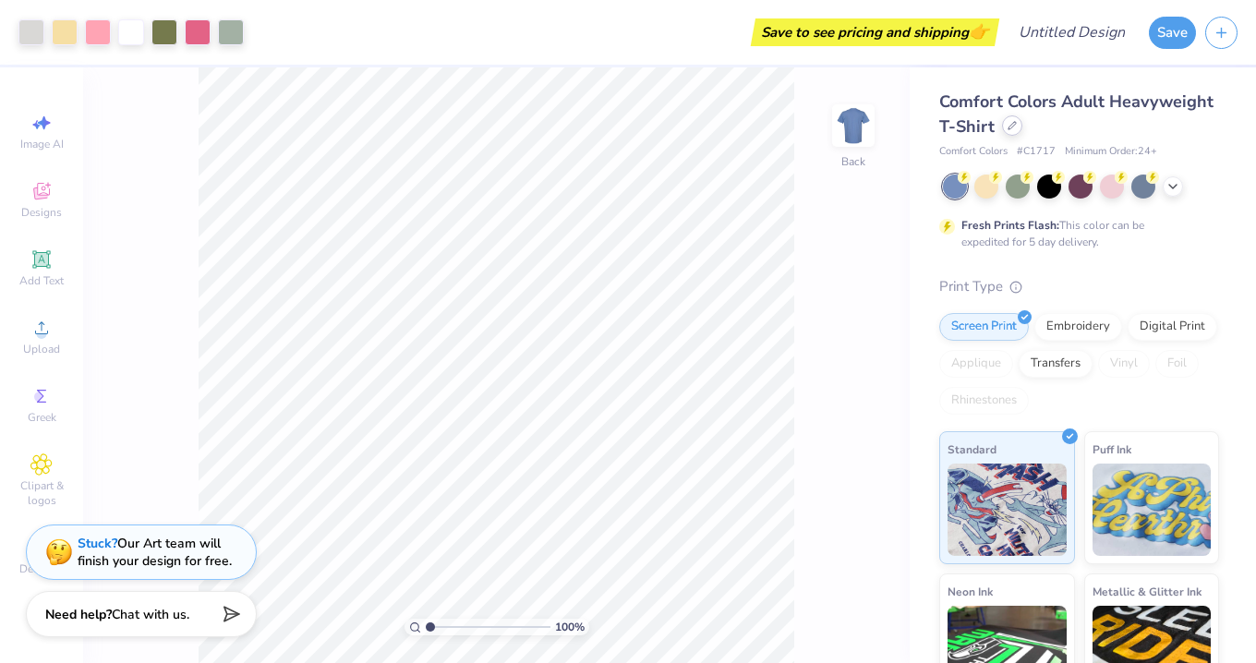
click at [1010, 124] on icon at bounding box center [1011, 125] width 9 height 9
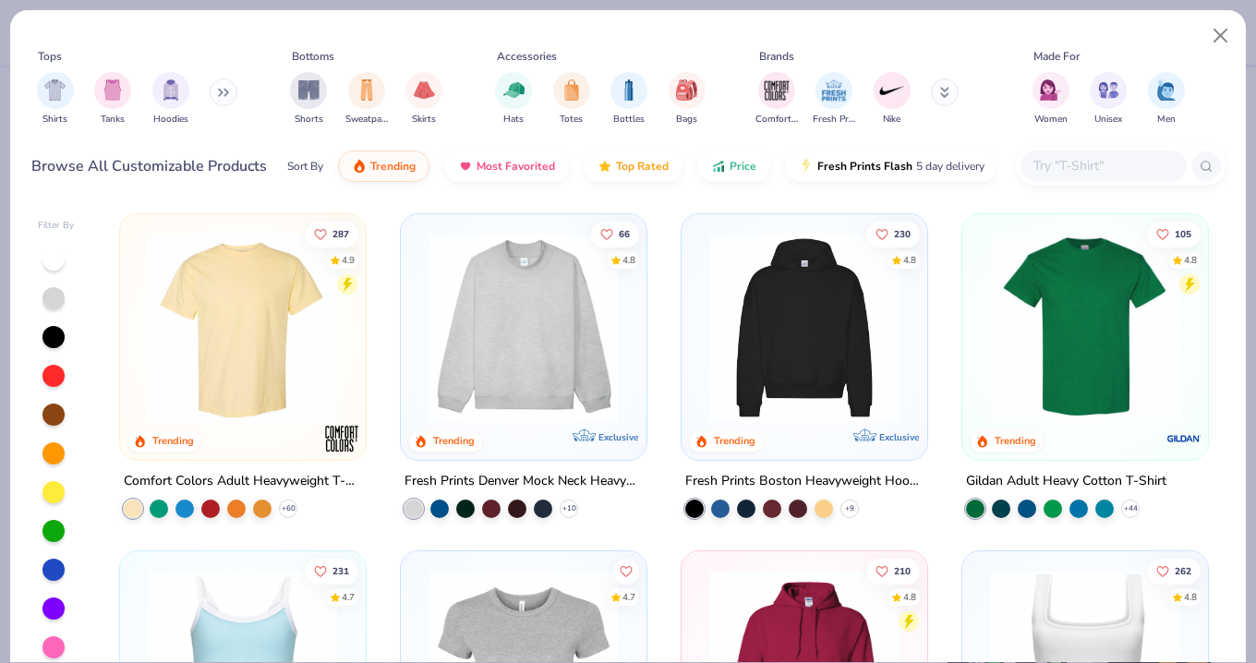
click at [536, 322] on img at bounding box center [523, 328] width 209 height 190
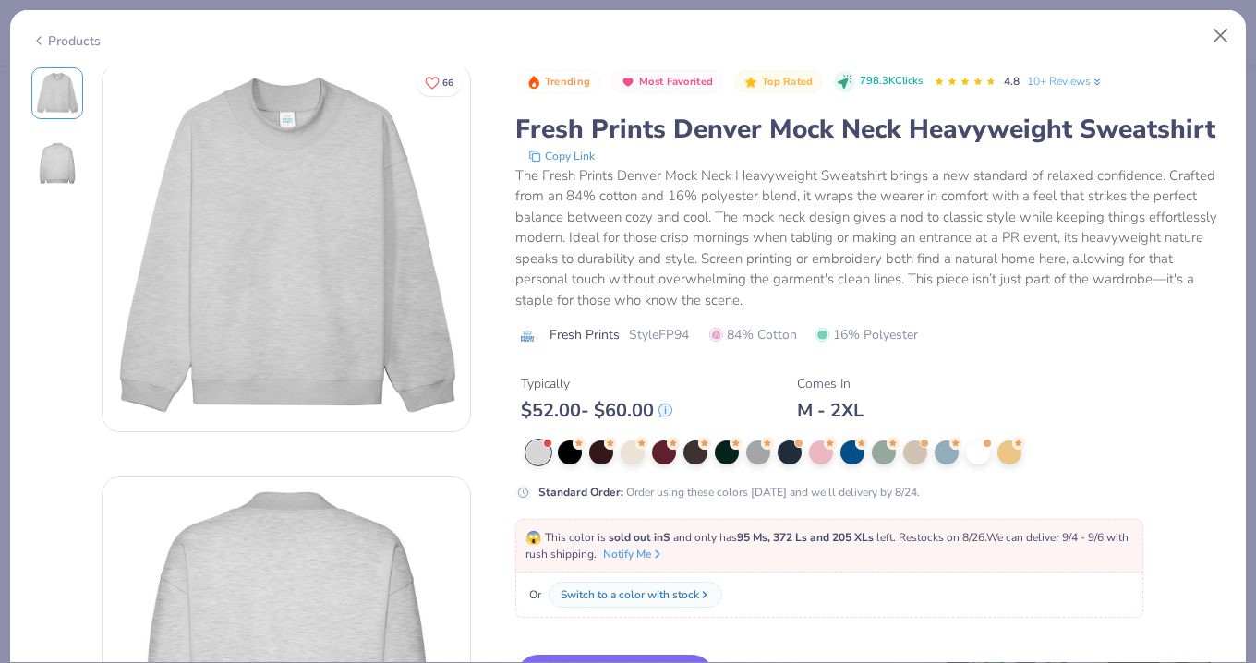
scroll to position [253, 0]
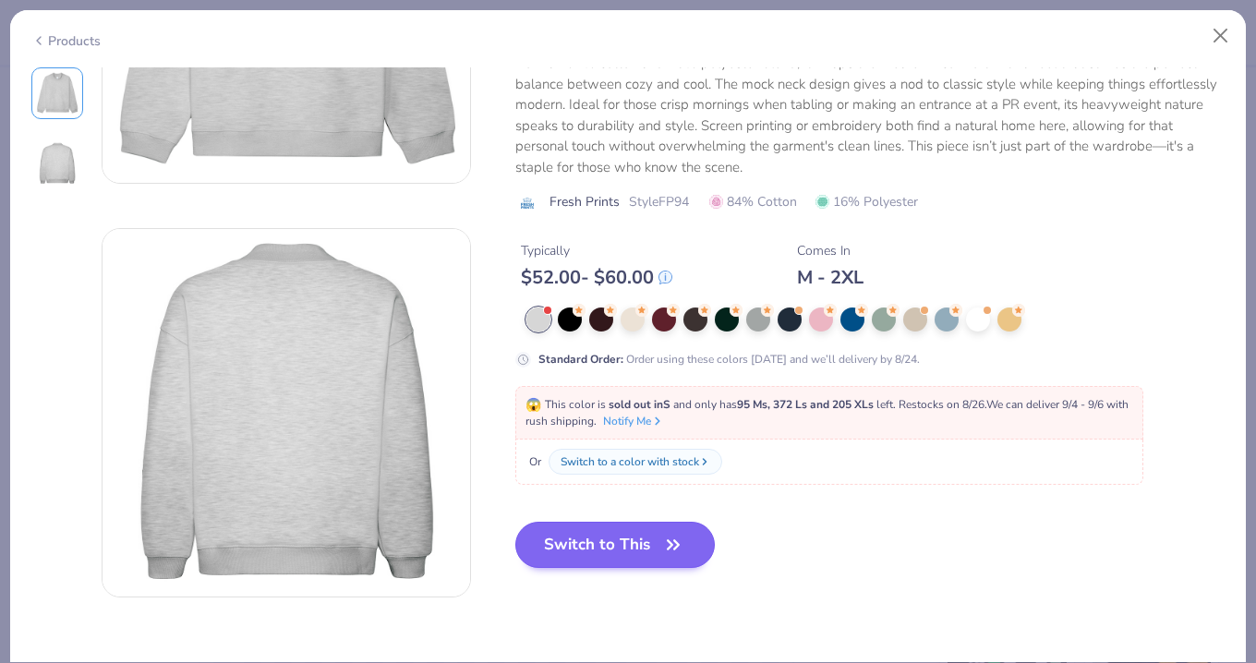
click at [578, 542] on button "Switch to This" at bounding box center [615, 545] width 200 height 46
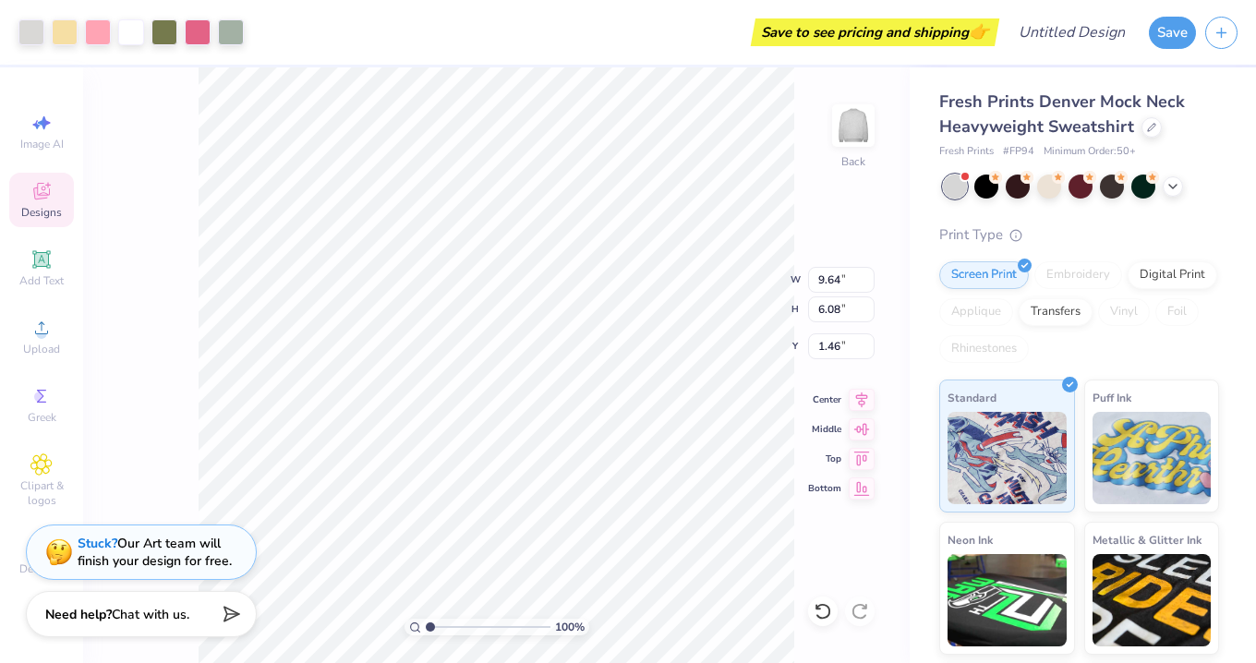
type input "13.22"
type input "8.33"
type input "2.39"
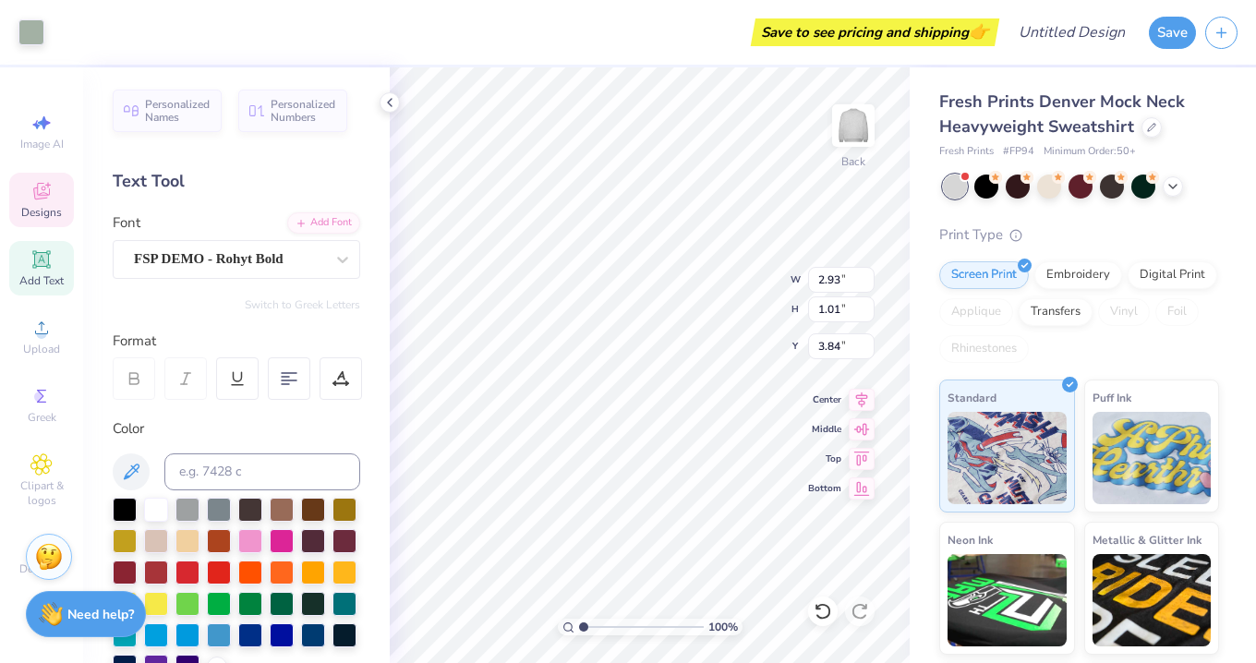
type input "3.84"
type input "9.40"
type input "5.93"
type input "3.67"
type input "2.93"
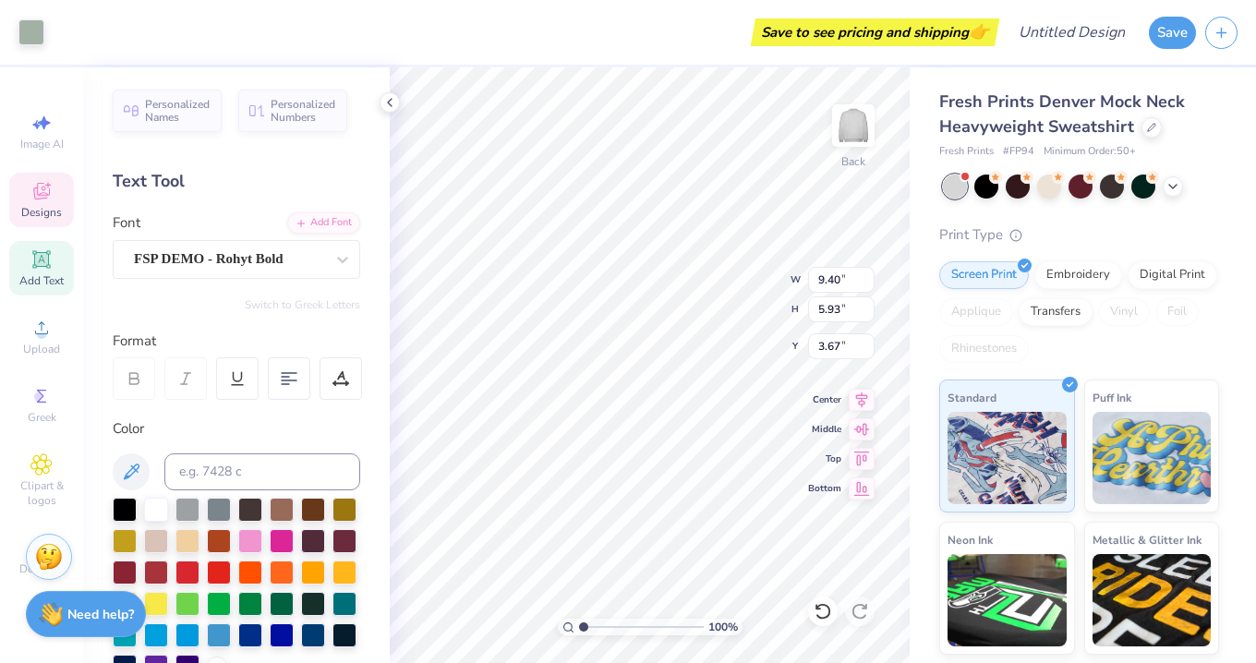
type input "1.01"
type input "3.84"
click at [747, 295] on div "W 2.93 H 1.01" at bounding box center [765, 286] width 217 height 55
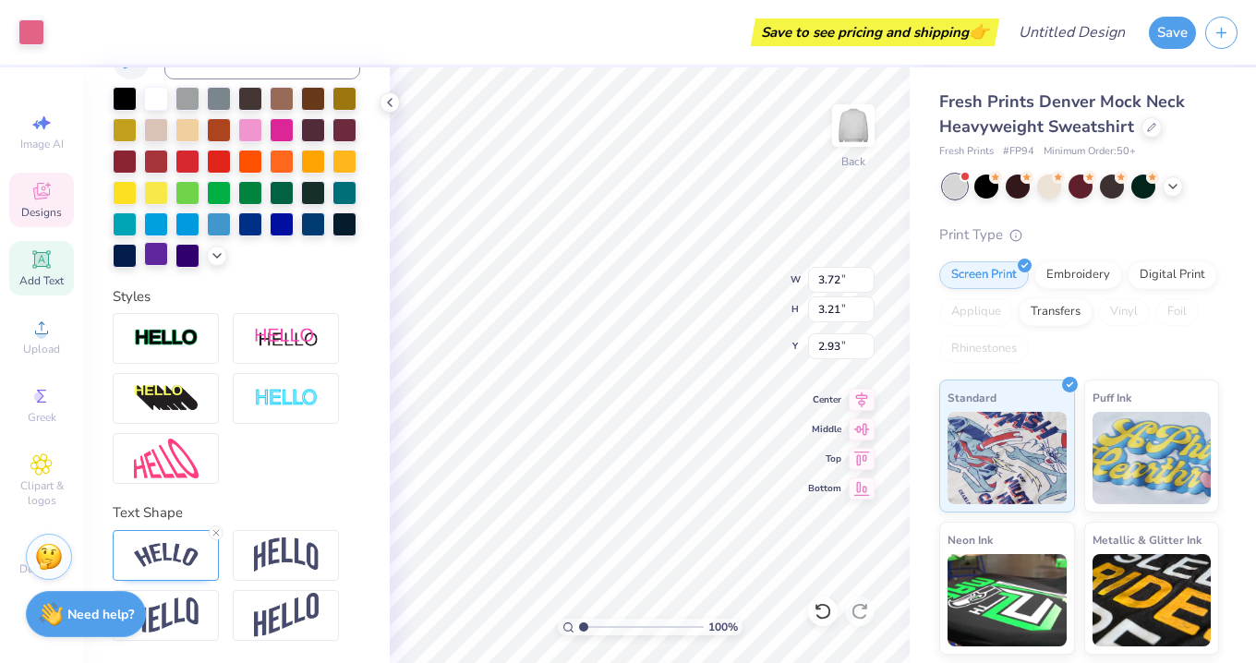
scroll to position [411, 0]
click at [163, 559] on img at bounding box center [166, 555] width 65 height 25
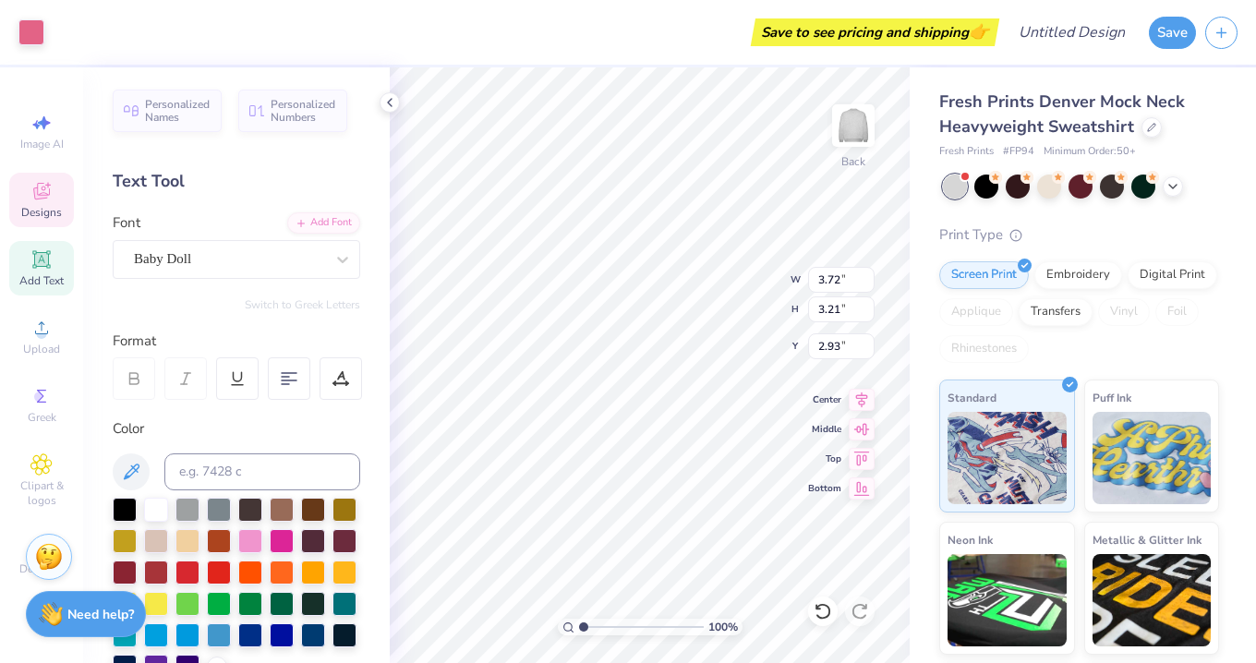
scroll to position [0, 0]
click at [47, 261] on icon at bounding box center [41, 259] width 14 height 14
type input "5.84"
type input "1.69"
type input "9.15"
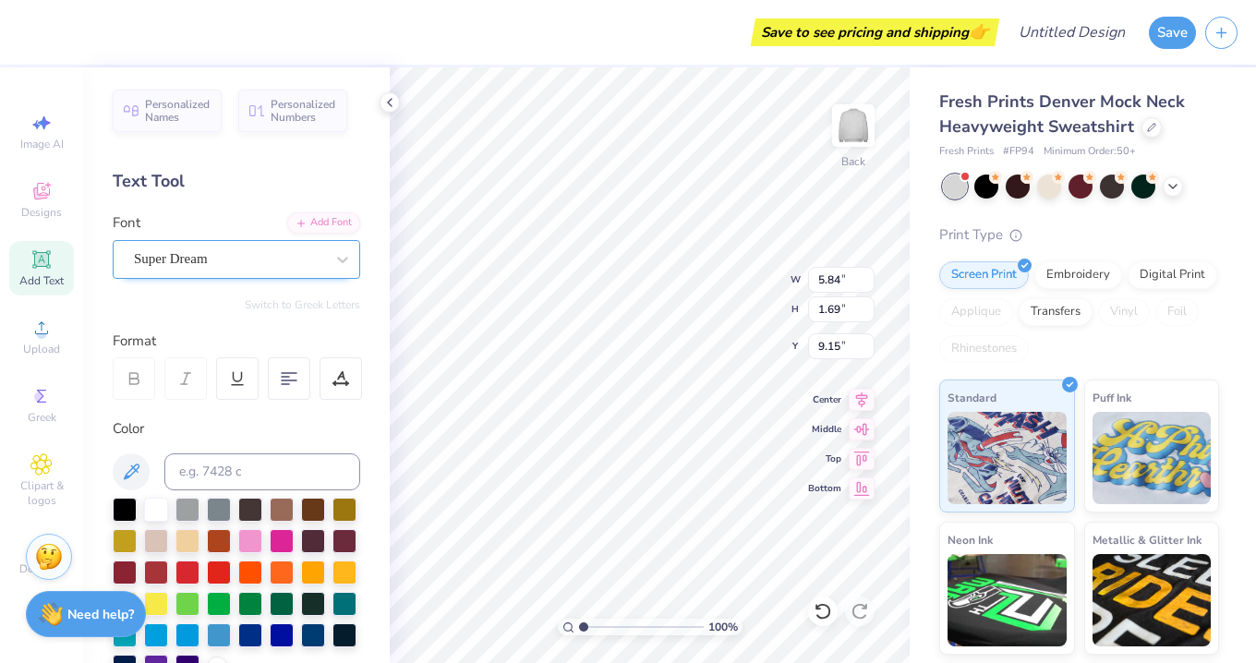
click at [251, 247] on div at bounding box center [229, 259] width 190 height 25
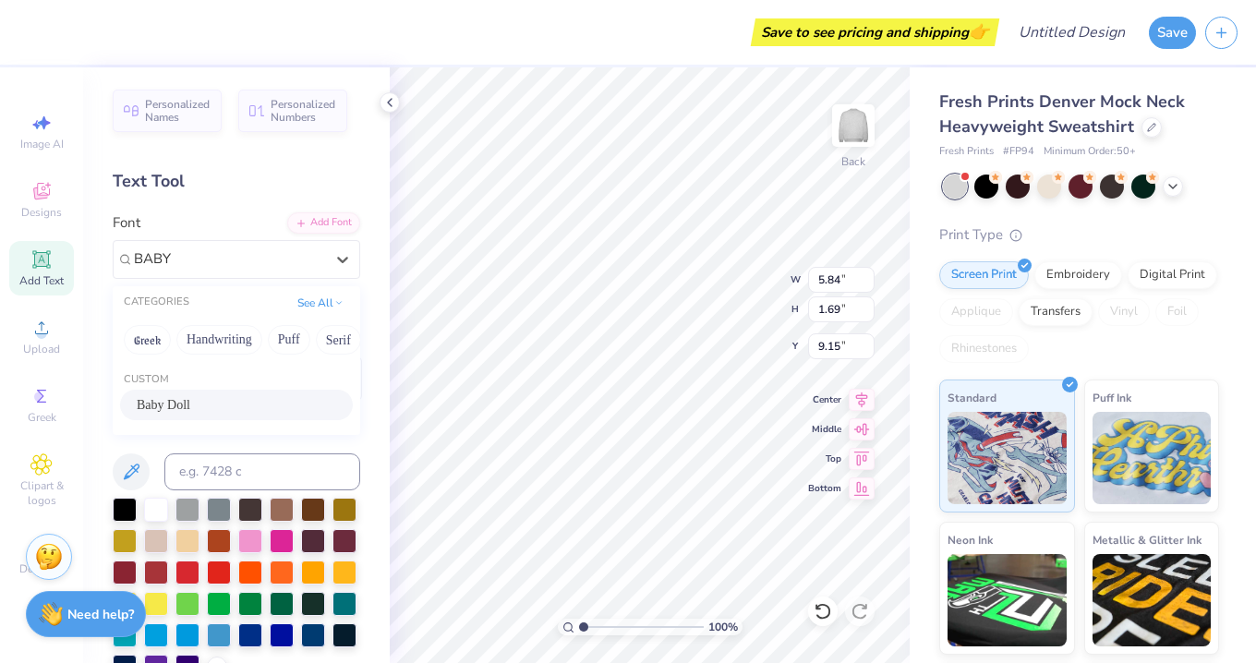
click at [223, 404] on div "Baby Doll" at bounding box center [236, 404] width 199 height 19
type input "BABY"
type input "5.63"
type input "1.41"
type input "9.30"
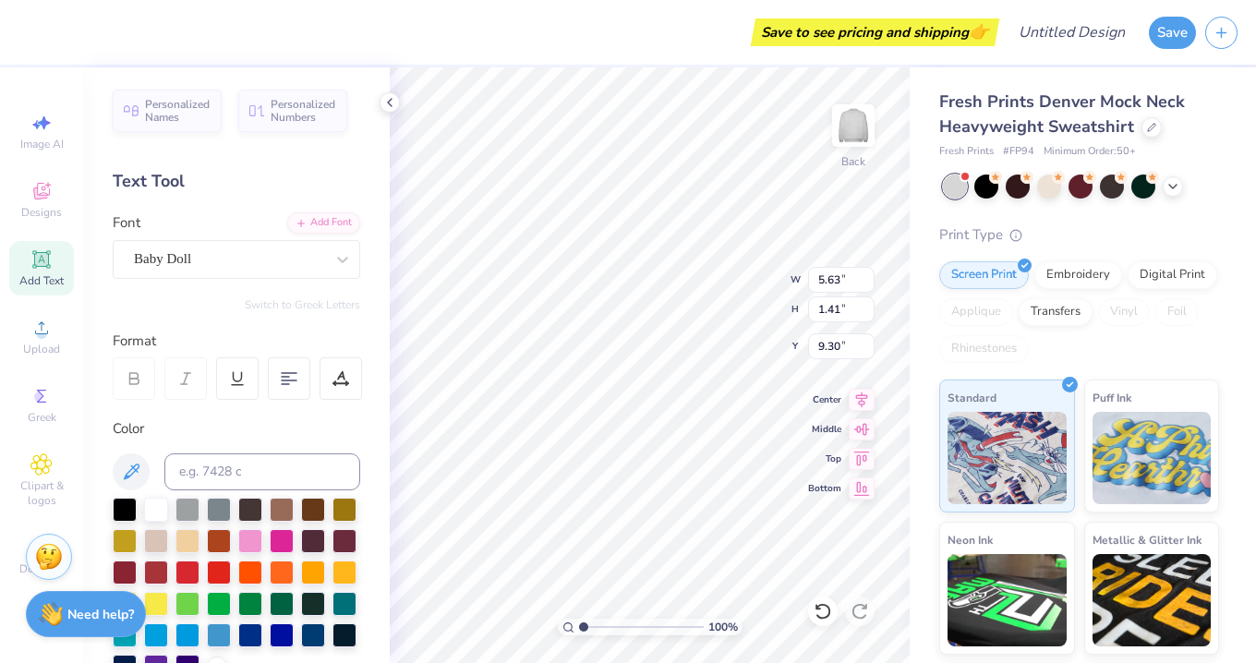
scroll to position [0, 6]
type textarea "BETA OMICRON"
type input "3.93"
type input "0.39"
type input "4.14"
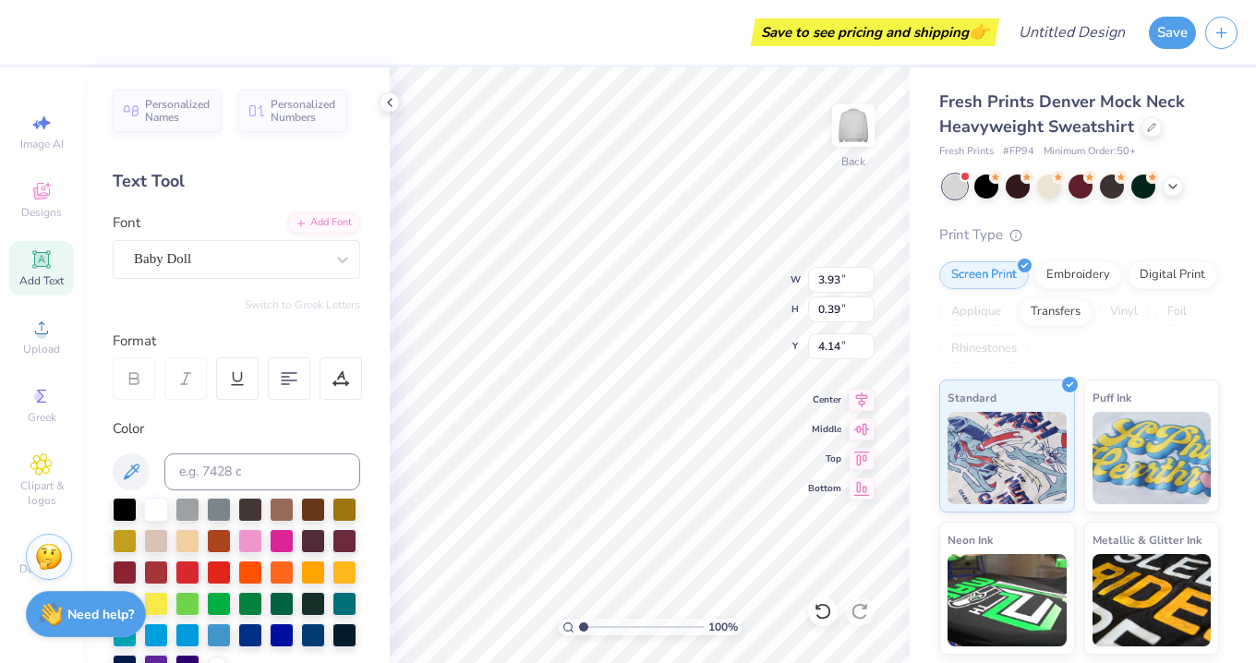
scroll to position [1, 0]
type textarea "BETA OMICRON"
type input "3.74"
type input "1.87"
type input "0.87"
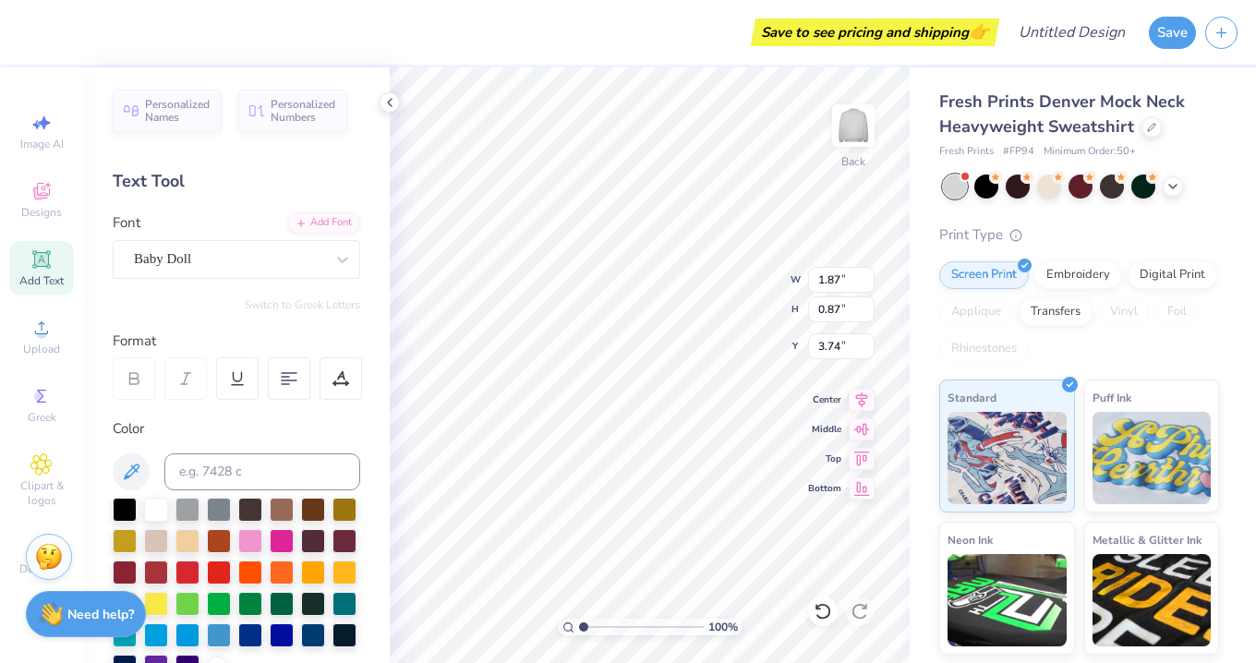
type input "3.66"
click at [919, 116] on div "Fresh Prints Denver Mock Neck Heavyweight Sweatshirt Fresh Prints # FP94 Minimu…" at bounding box center [1082, 431] width 346 height 729
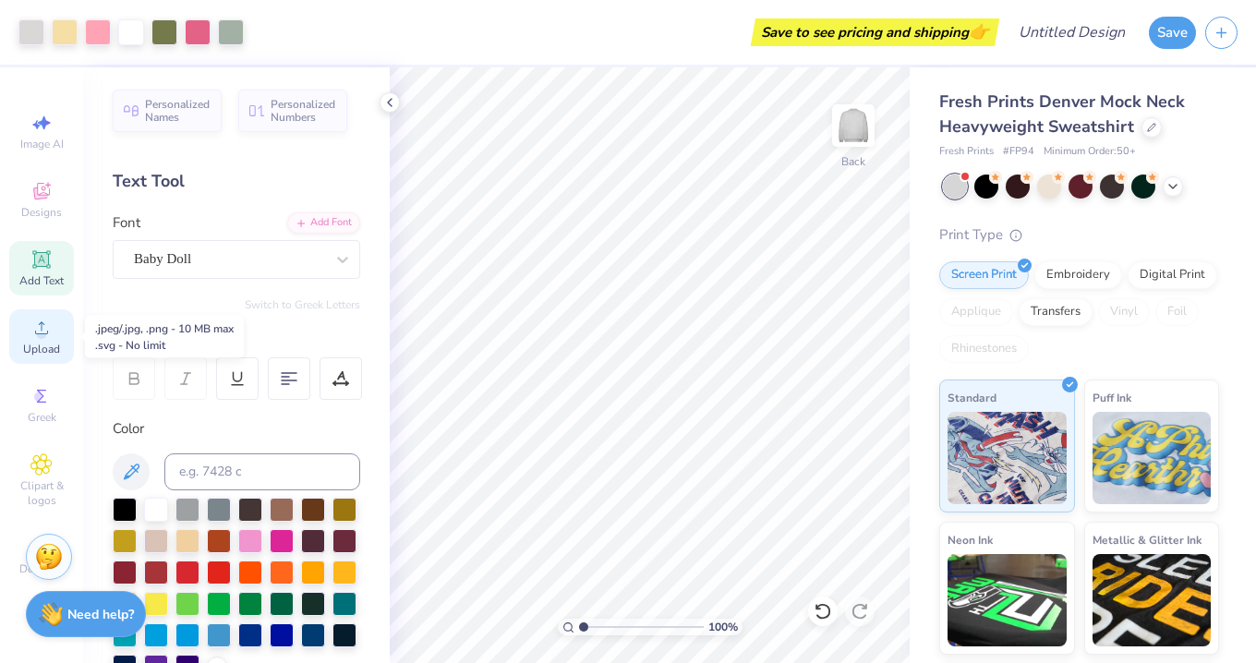
click at [48, 327] on icon at bounding box center [41, 328] width 22 height 22
click at [42, 204] on div "Designs" at bounding box center [41, 200] width 65 height 54
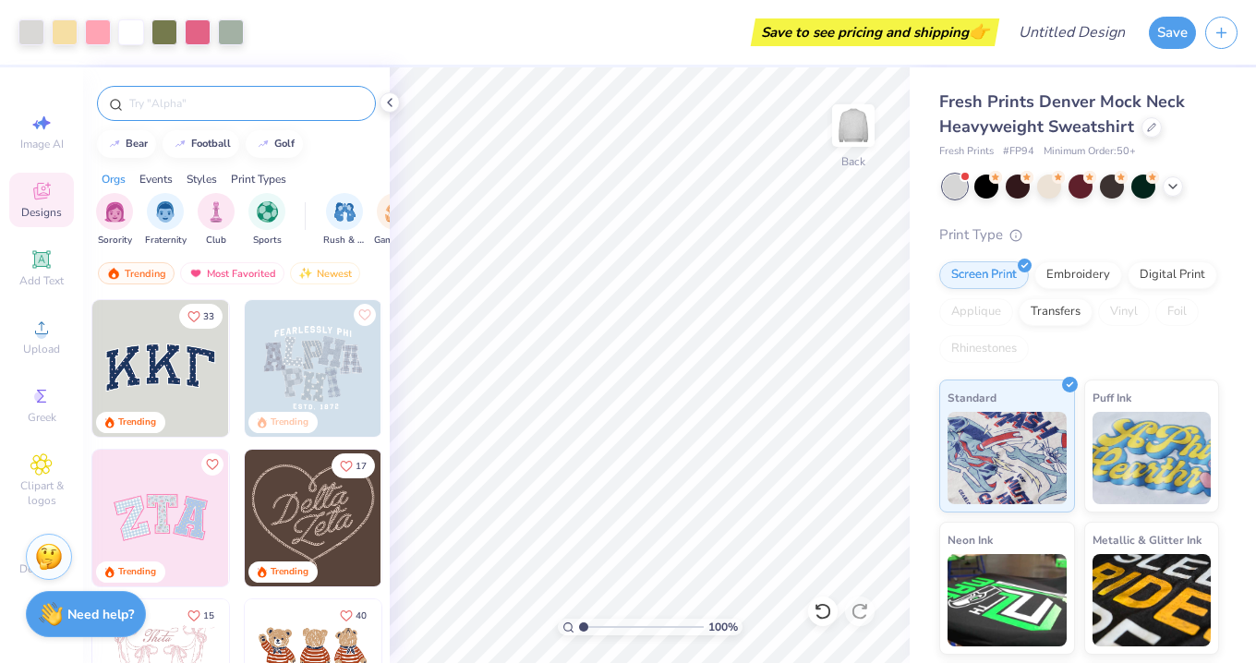
click at [227, 103] on input "text" at bounding box center [245, 103] width 236 height 18
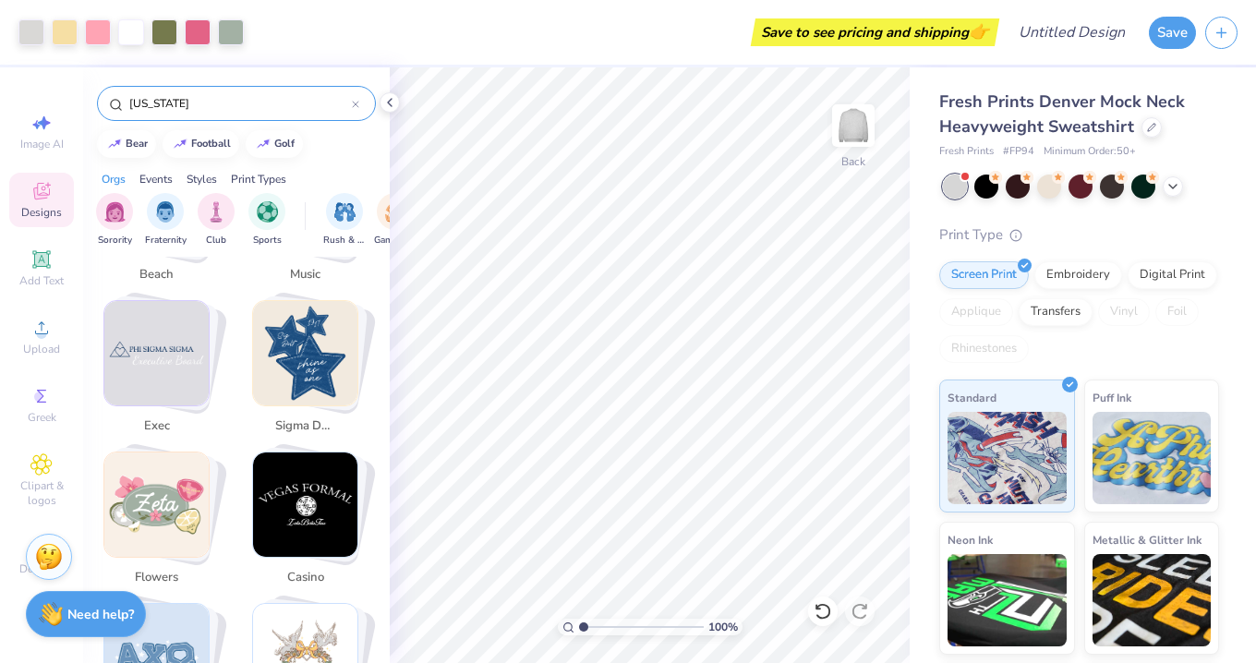
scroll to position [1061, 0]
click at [179, 359] on img "Stack Card Button exec" at bounding box center [156, 352] width 104 height 104
type input "exec"
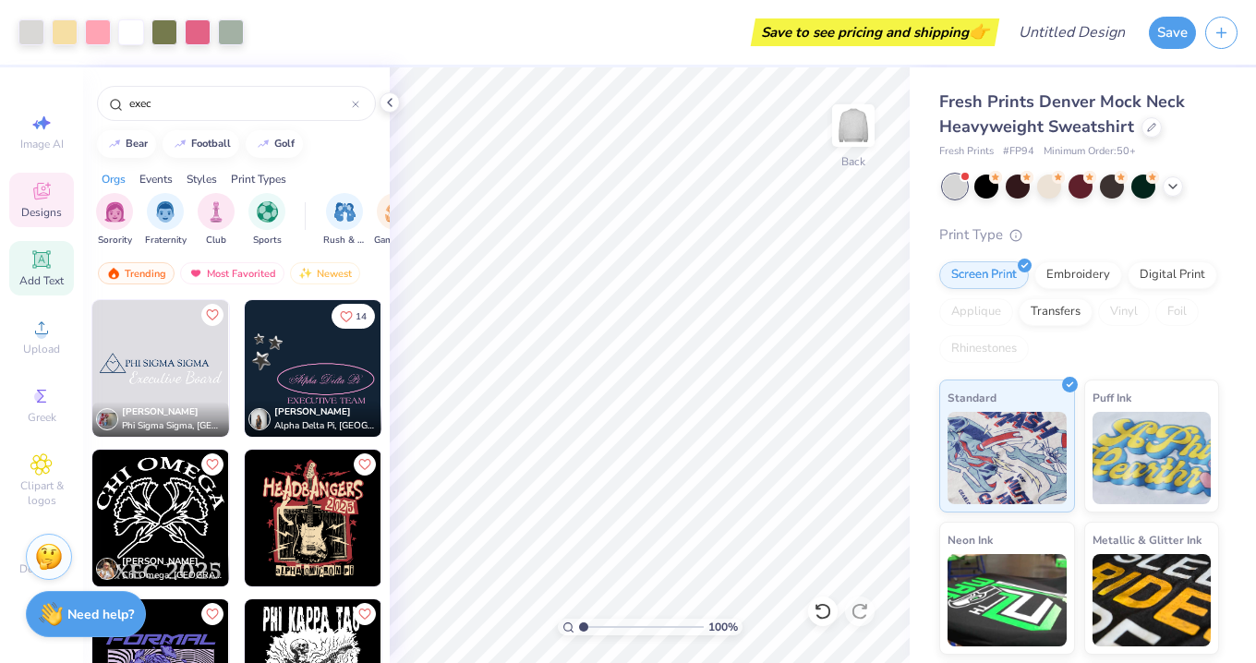
scroll to position [0, 0]
click at [43, 268] on icon at bounding box center [41, 259] width 22 height 22
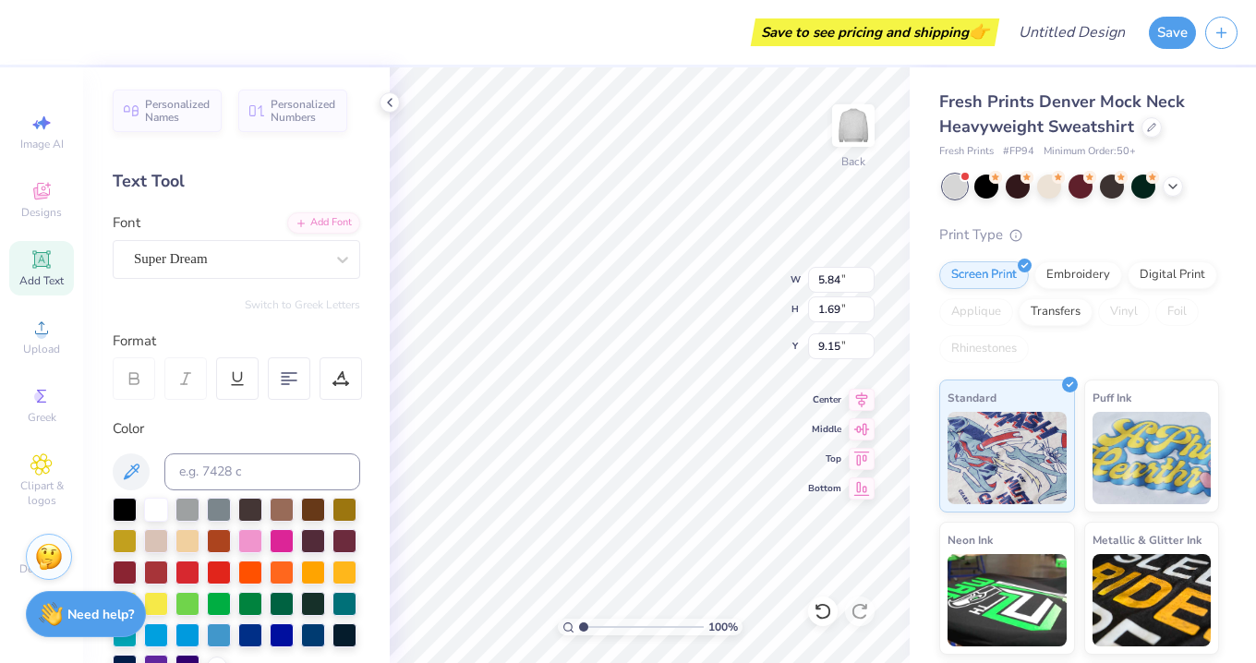
type textarea "USC"
type input "3.66"
type input "1.71"
type input "0.68"
type input "4.83"
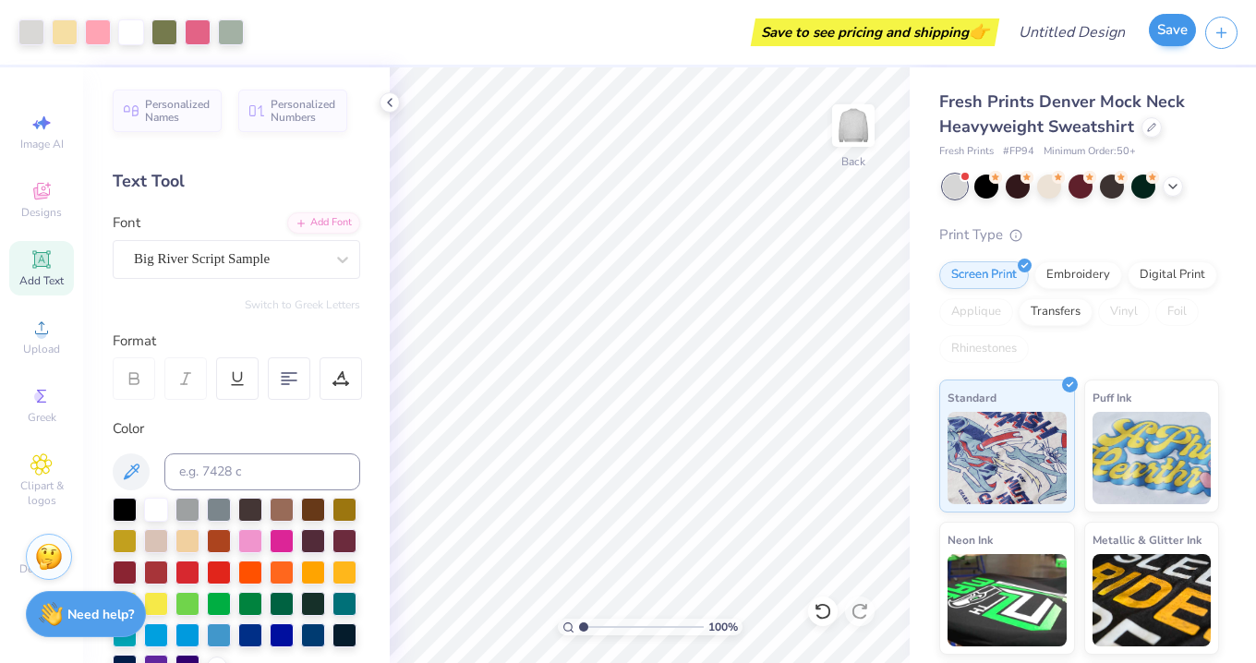
click at [1172, 28] on button "Save" at bounding box center [1172, 30] width 47 height 32
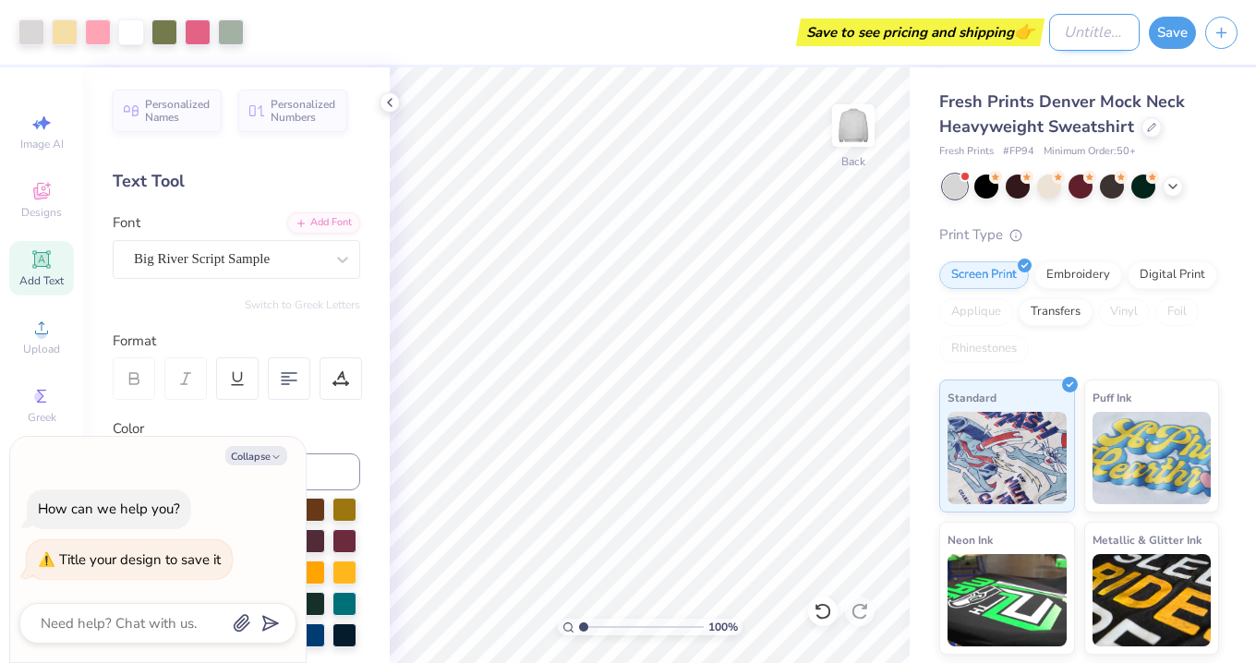
type textarea "x"
click at [1092, 34] on input "Design Title" at bounding box center [1094, 32] width 90 height 37
type input "L"
type textarea "x"
type input "LE"
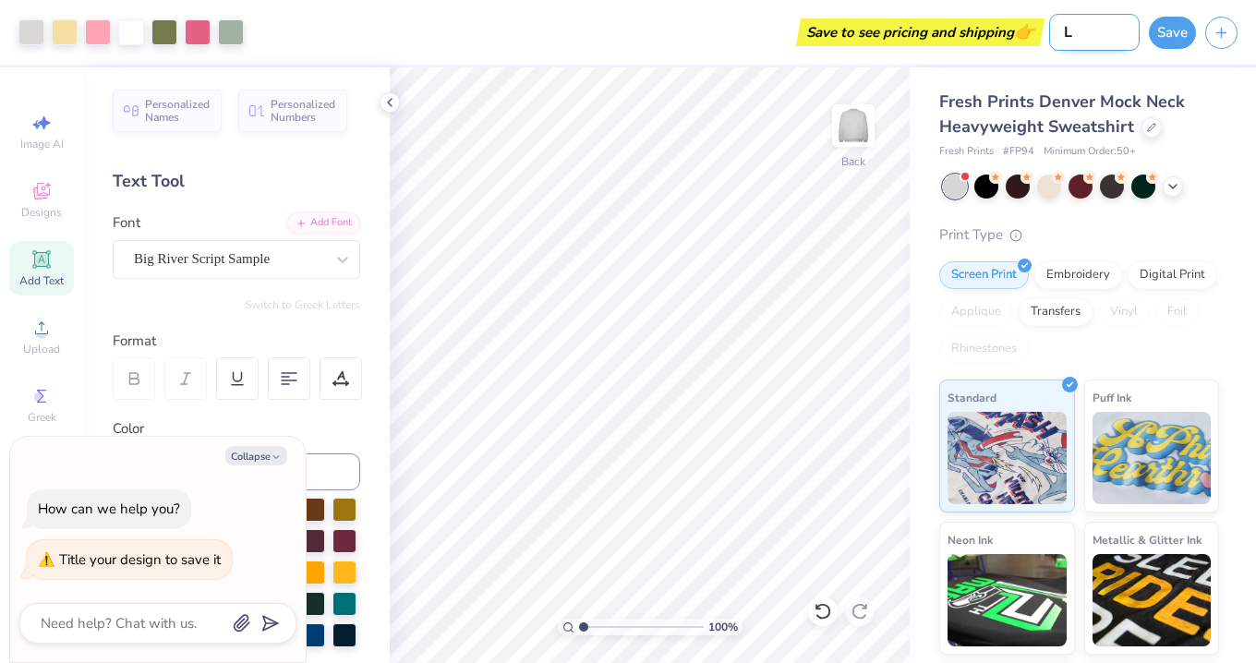
type textarea "x"
type input "LEM"
type textarea "x"
type input "LEMO"
type textarea "x"
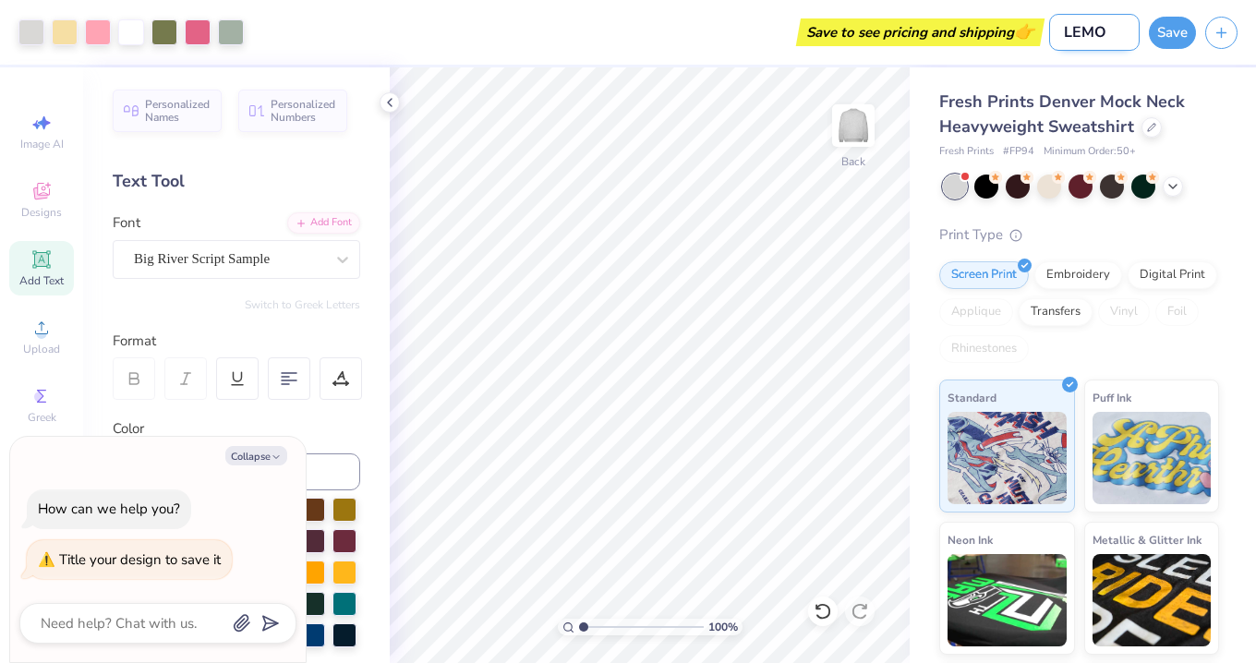
type input "LEMON"
type textarea "x"
type input "LEMON"
click at [1165, 29] on button "Save" at bounding box center [1172, 30] width 47 height 32
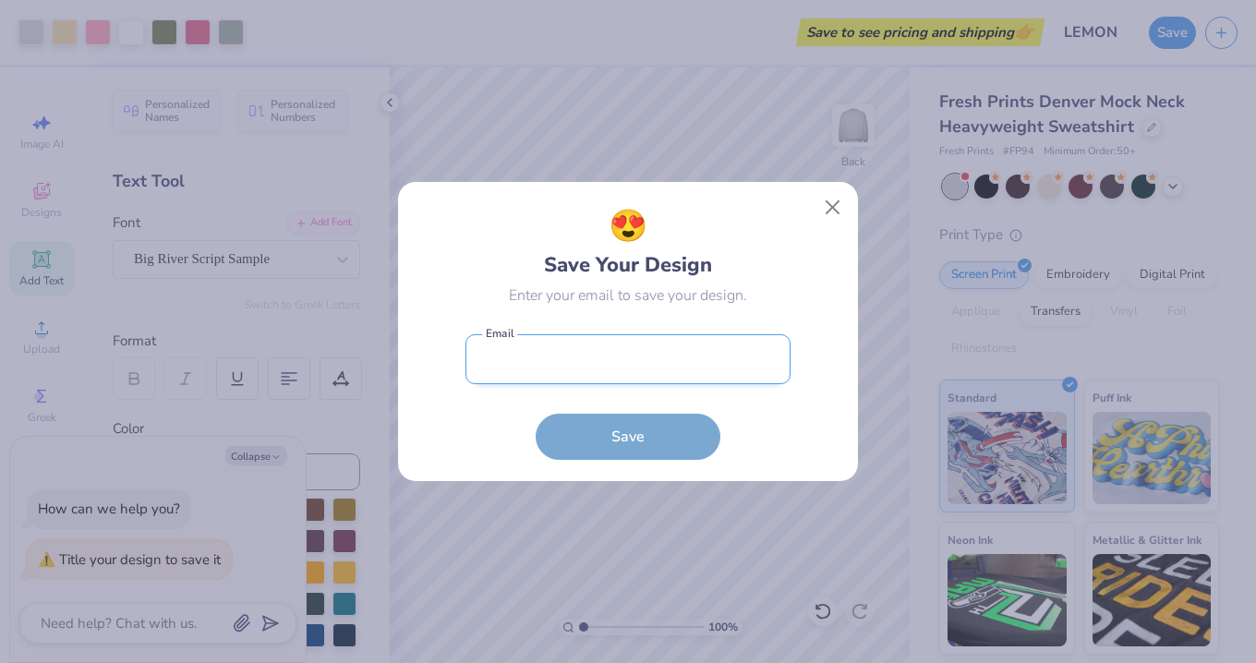
click at [708, 362] on input "email" at bounding box center [627, 359] width 325 height 51
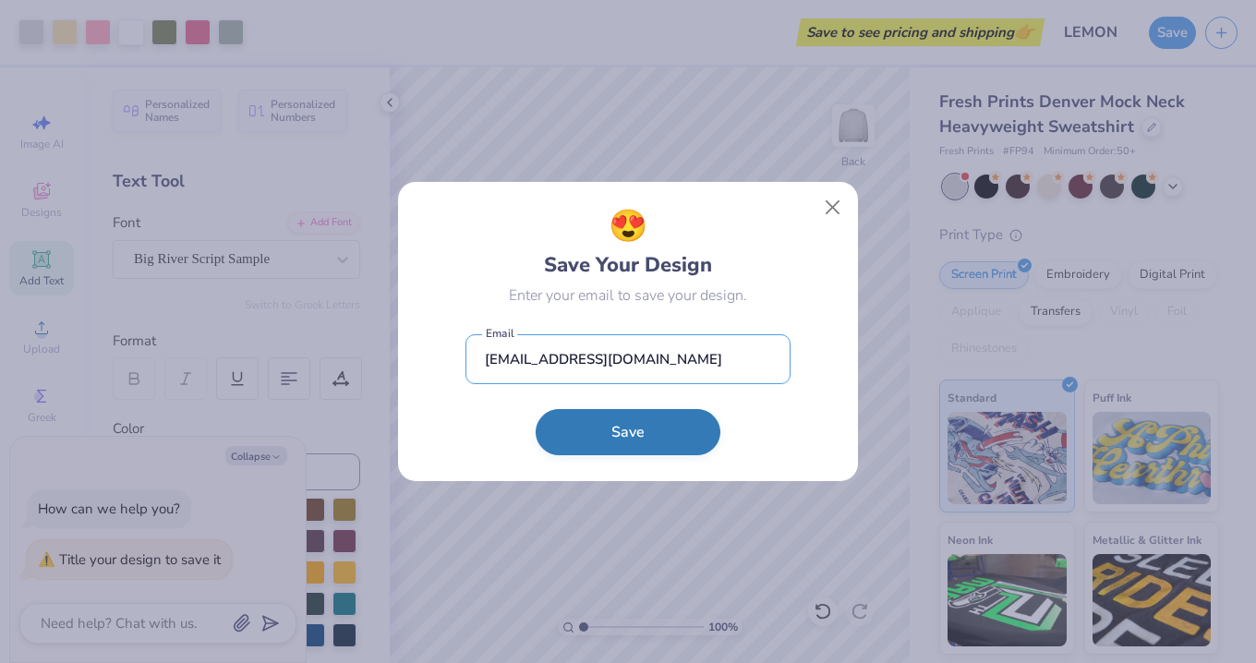
type input "[EMAIL_ADDRESS][DOMAIN_NAME]"
click at [678, 434] on button "Save" at bounding box center [628, 432] width 185 height 46
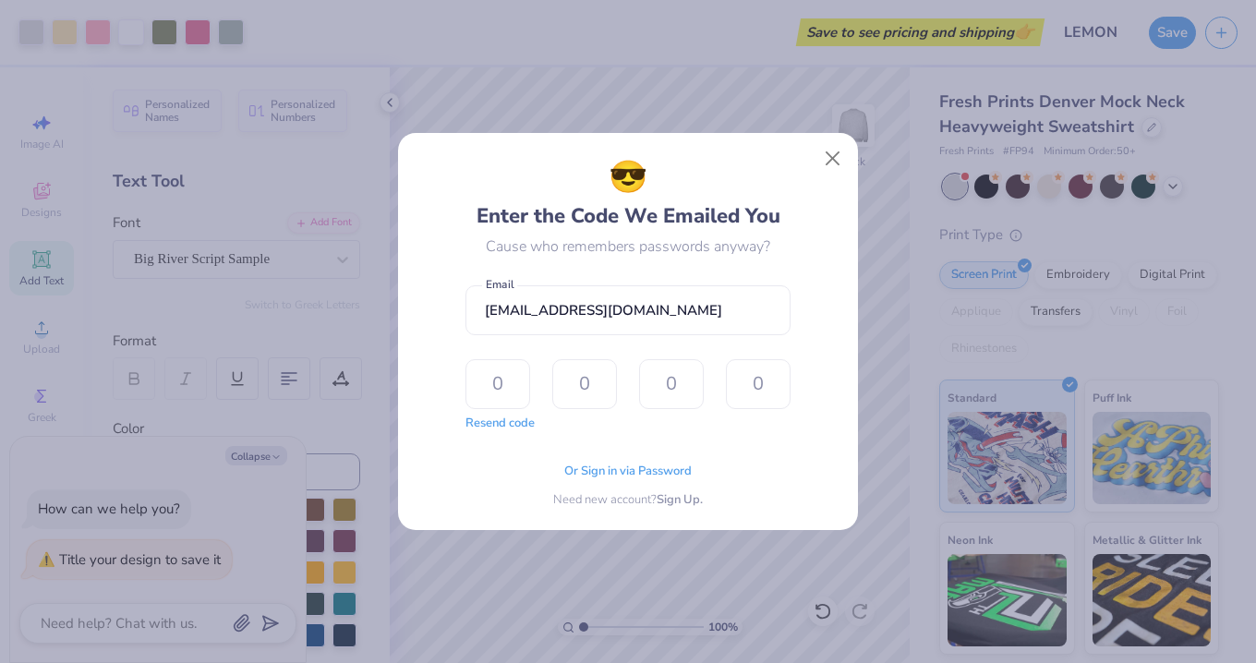
type textarea "x"
type input "5"
type input "6"
type input "0"
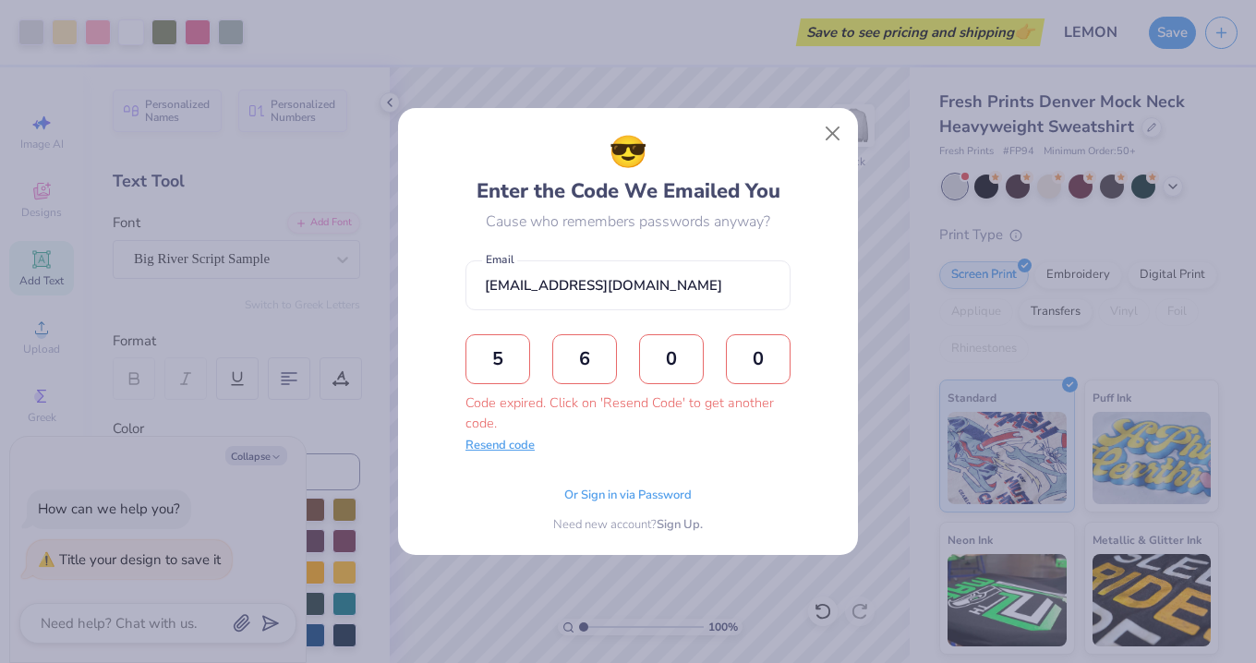
type input "0"
click at [516, 446] on button "Resend code" at bounding box center [499, 446] width 69 height 18
type textarea "x"
click at [515, 353] on input "text" at bounding box center [497, 359] width 65 height 50
type input "8"
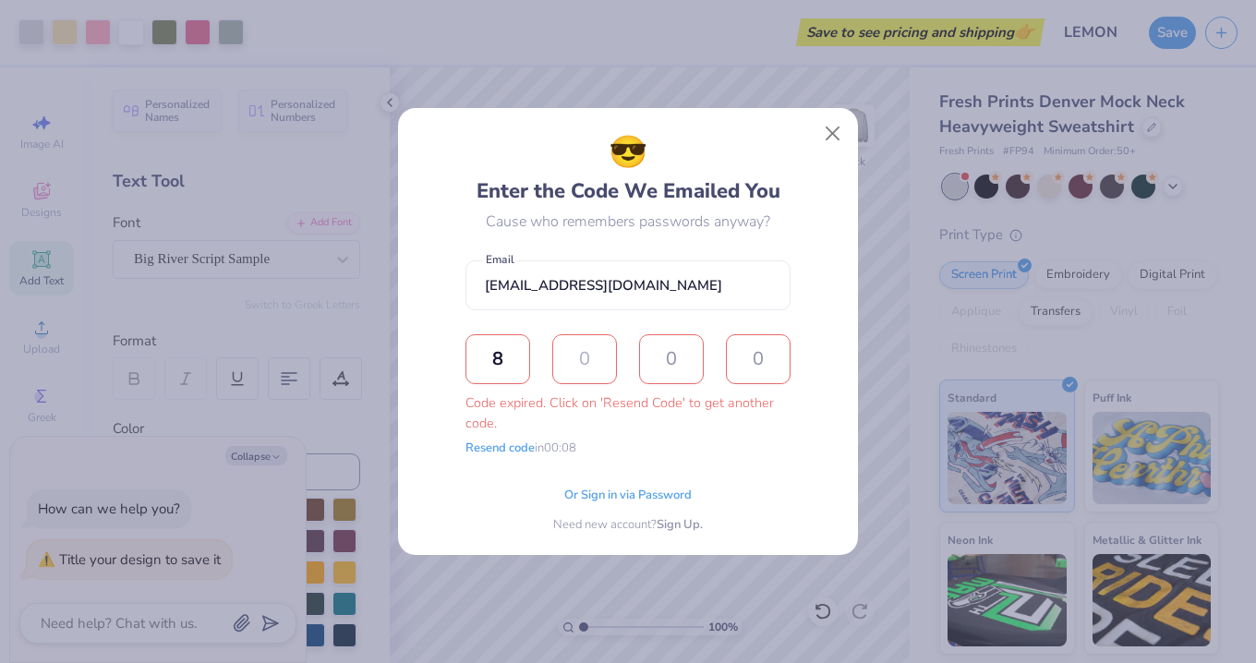
type input "7"
type input "8"
type input "4"
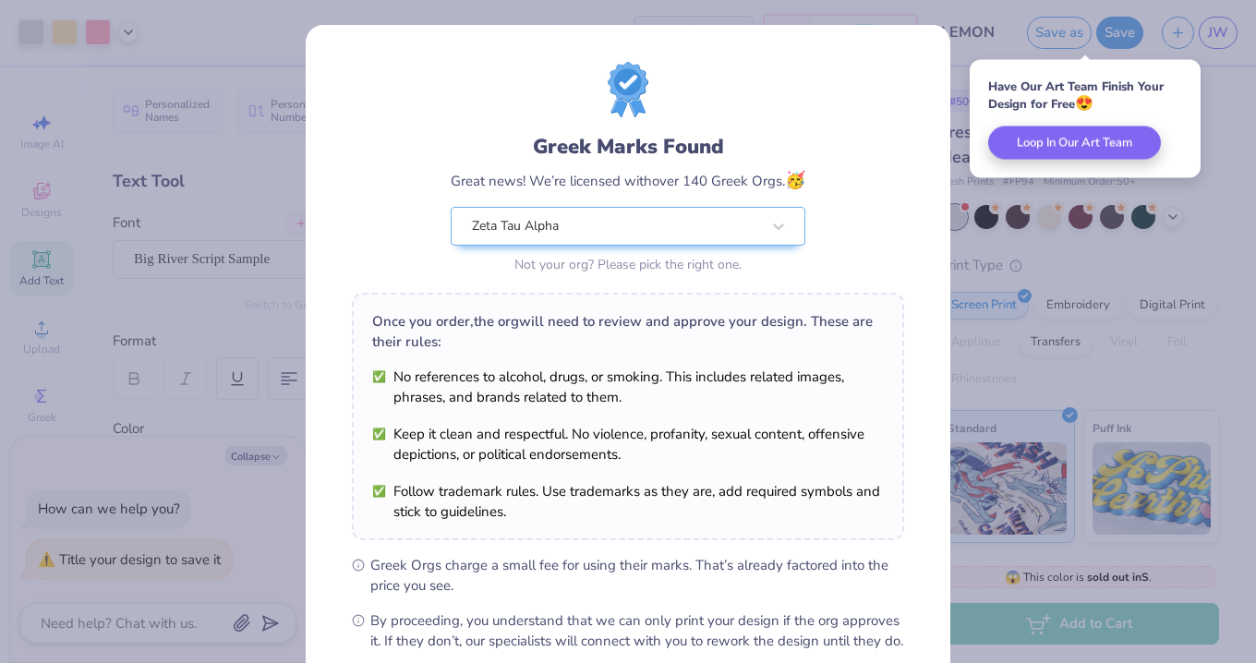
click at [1019, 258] on div "Greek Marks Found Great news! We’re licensed with over 140 Greek Orgs. 🥳 Zeta T…" at bounding box center [628, 331] width 1256 height 663
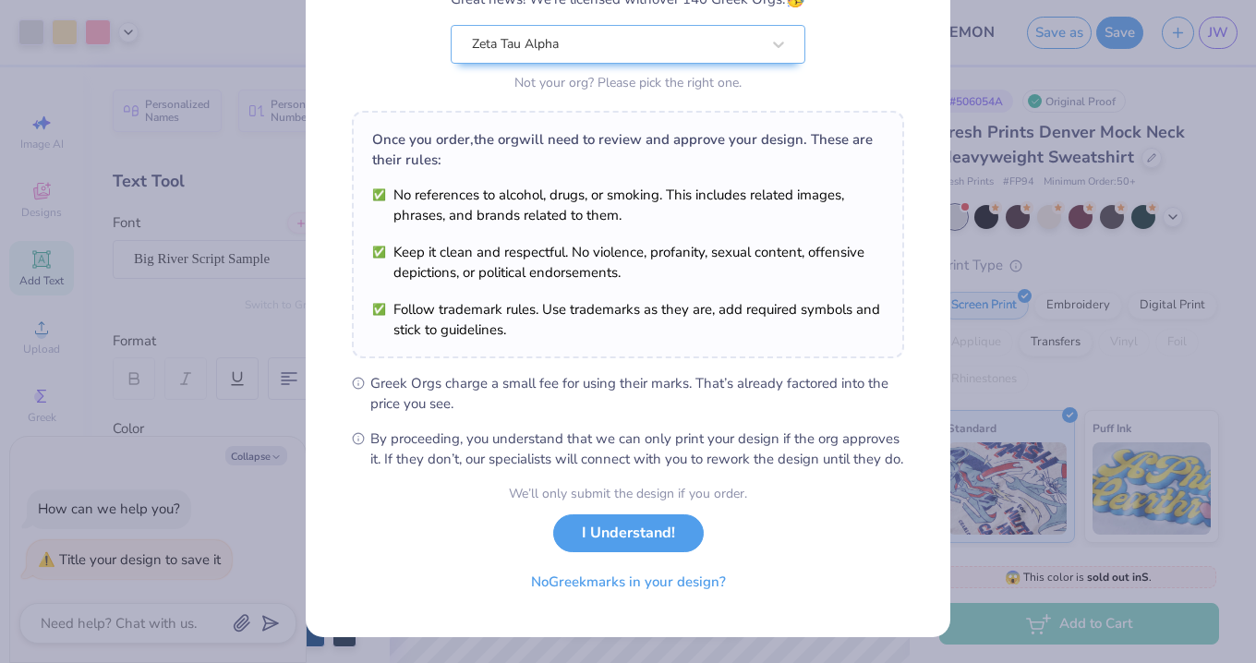
scroll to position [201, 0]
click at [666, 519] on button "I Understand!" at bounding box center [628, 529] width 150 height 38
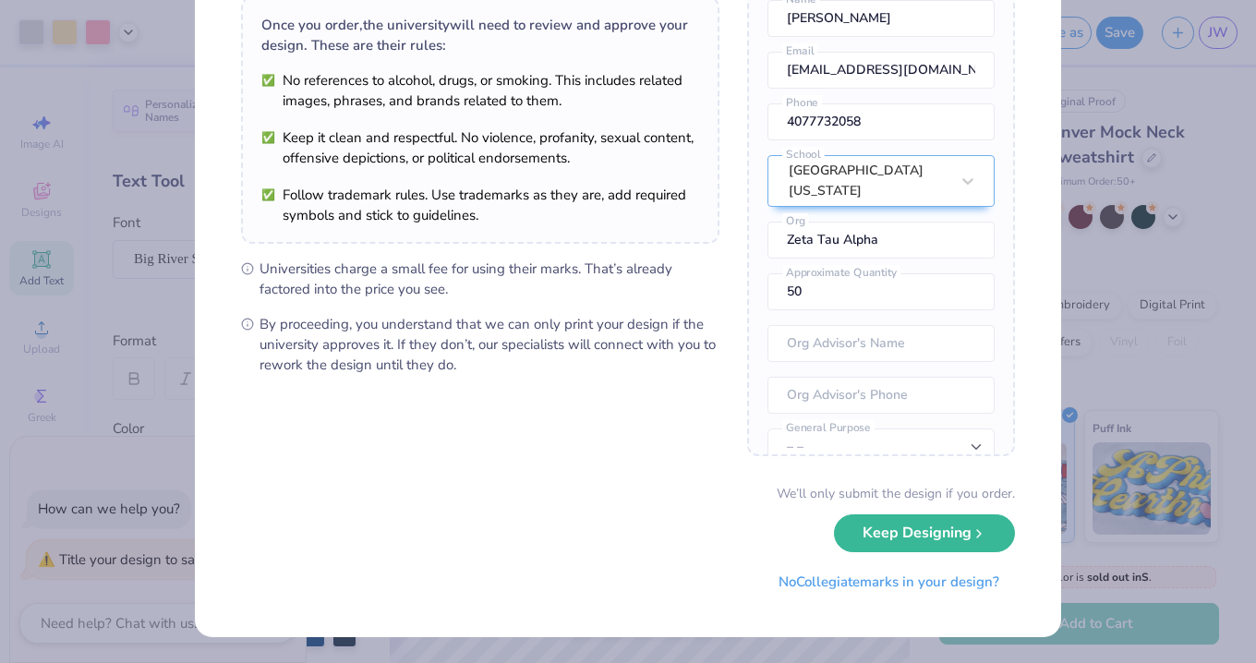
scroll to position [140, 0]
click at [893, 535] on button "Keep Designing" at bounding box center [924, 530] width 181 height 38
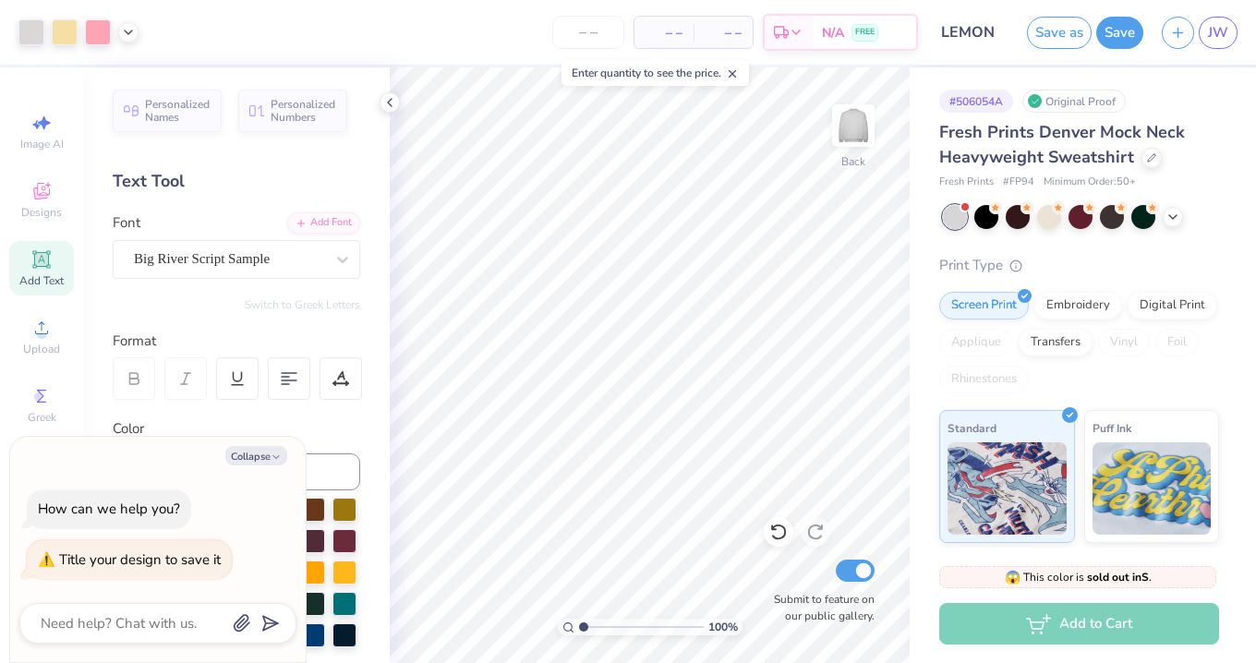
scroll to position [0, 0]
click at [1171, 214] on polyline at bounding box center [1172, 215] width 7 height 4
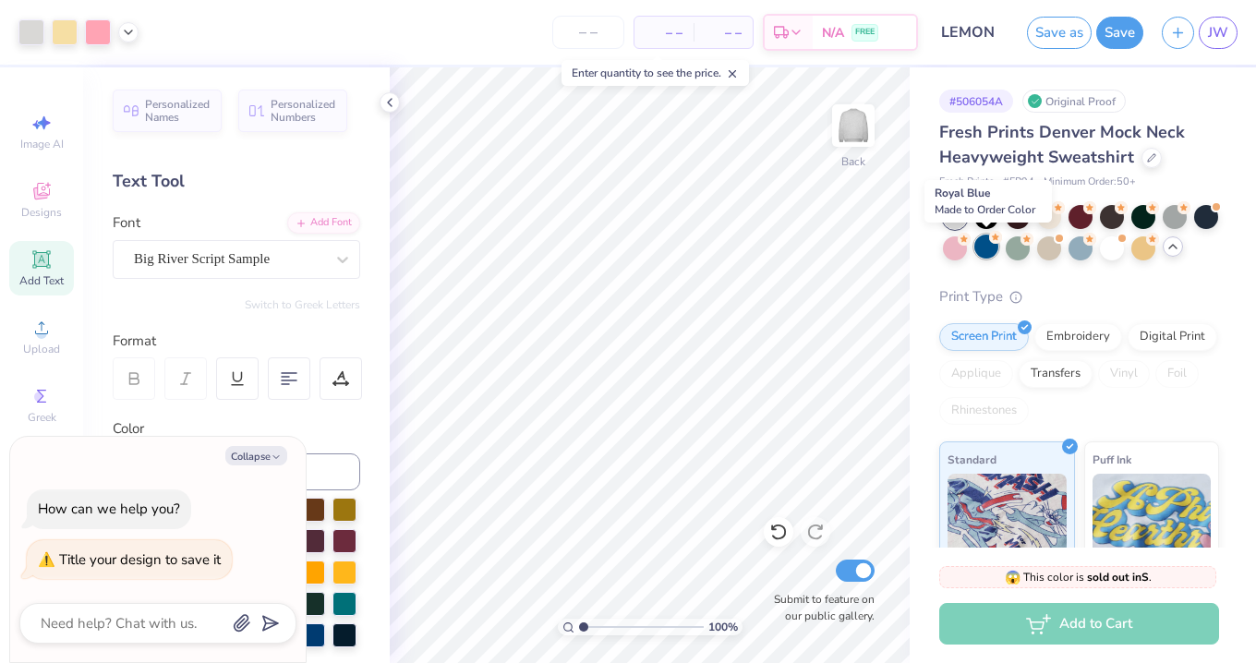
click at [989, 244] on div at bounding box center [986, 247] width 24 height 24
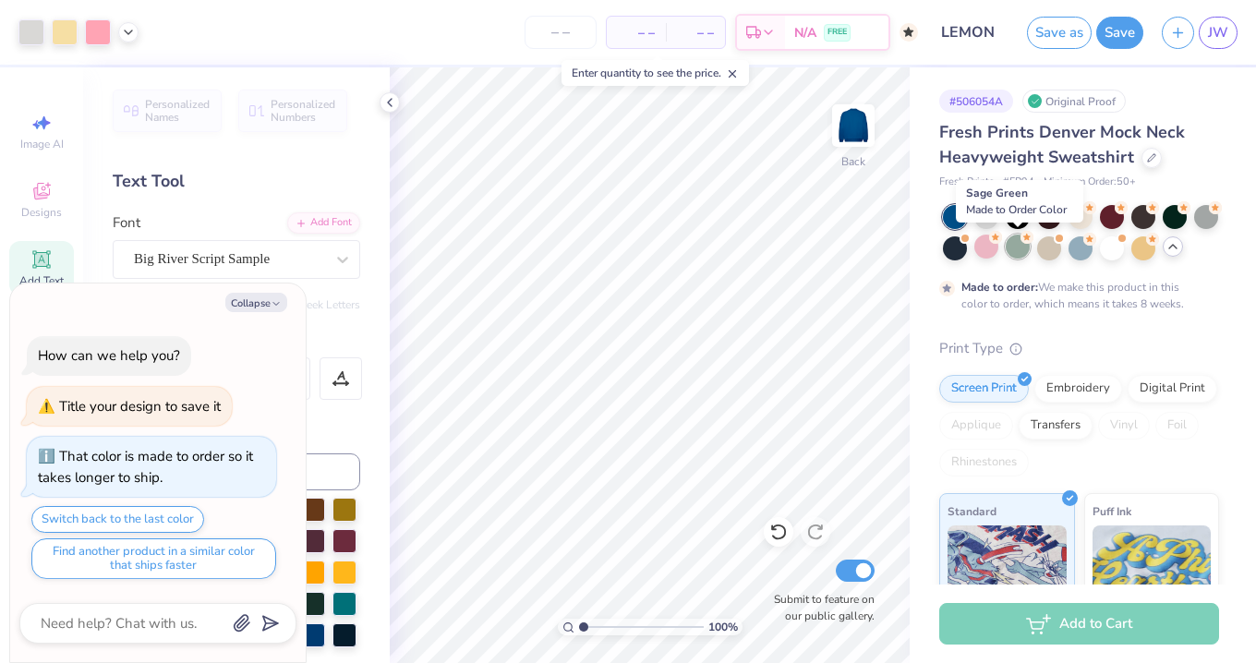
click at [1017, 251] on div at bounding box center [1017, 247] width 24 height 24
click at [1077, 247] on div at bounding box center [1080, 247] width 24 height 24
type textarea "x"
